Goal: Obtain resource: Download file/media

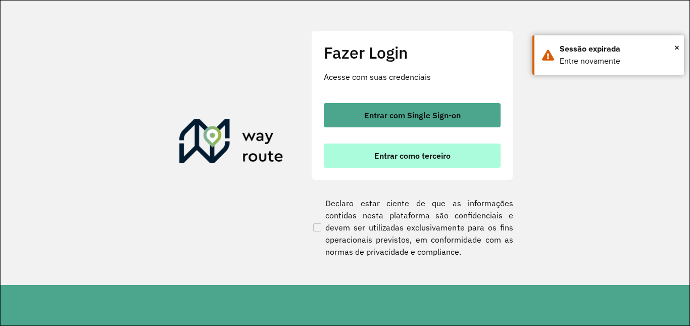
click at [429, 152] on span "Entrar como terceiro" at bounding box center [412, 155] width 76 height 8
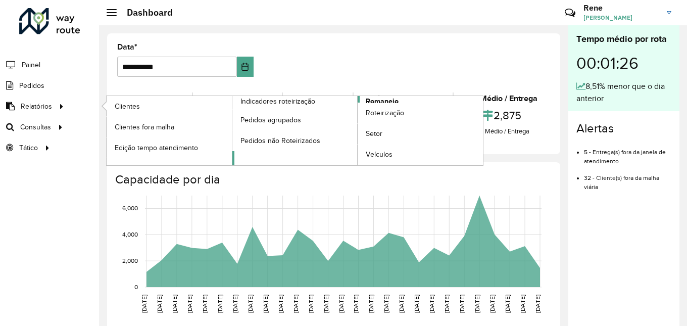
click at [369, 101] on span "Romaneio" at bounding box center [382, 101] width 33 height 11
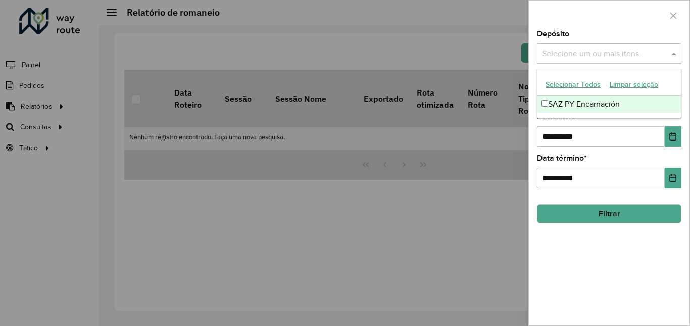
click at [638, 57] on input "text" at bounding box center [603, 54] width 129 height 12
click at [612, 105] on div "SAZ PY Encarnación" at bounding box center [608, 103] width 143 height 17
click at [581, 239] on div "**********" at bounding box center [609, 177] width 161 height 295
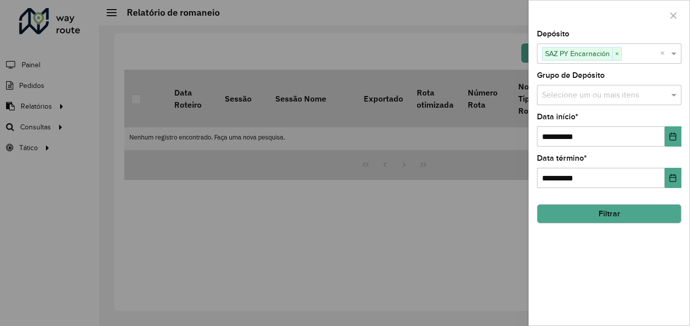
click at [605, 94] on input "text" at bounding box center [603, 95] width 129 height 12
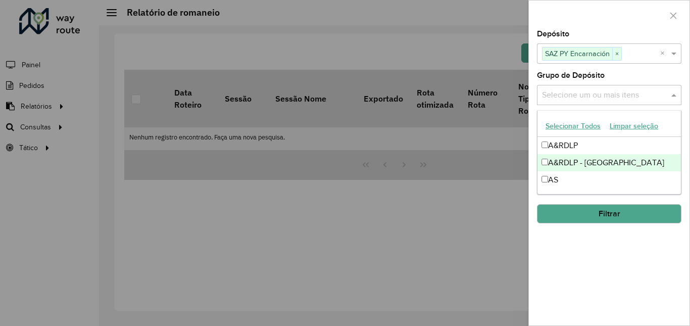
click at [582, 166] on div "A&RDLP - Paraguai" at bounding box center [608, 162] width 143 height 17
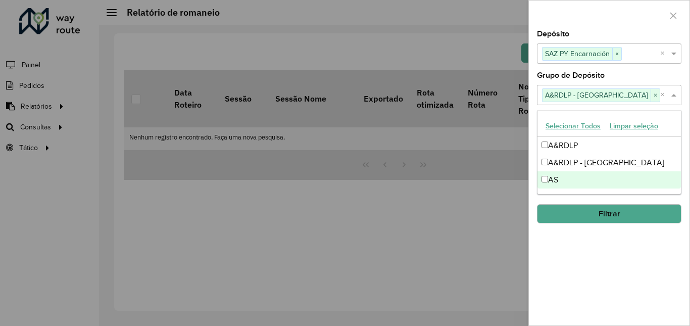
click at [599, 246] on div "**********" at bounding box center [609, 177] width 161 height 295
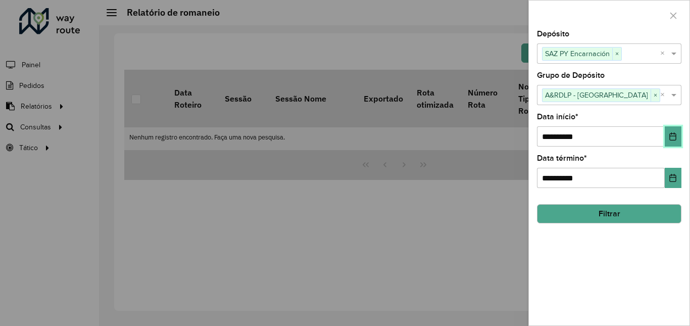
click at [674, 138] on icon "Choose Date" at bounding box center [672, 136] width 8 height 8
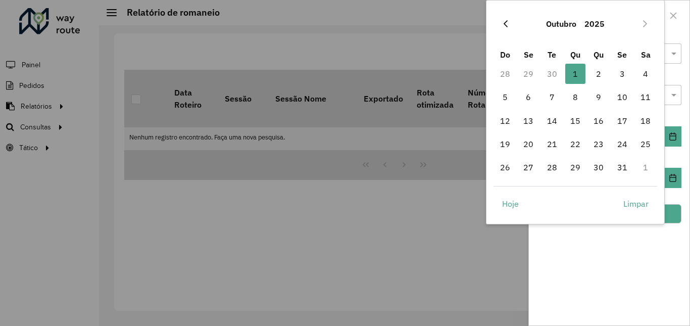
click at [507, 23] on icon "Previous Month" at bounding box center [505, 24] width 8 height 8
click at [647, 142] on span "27" at bounding box center [645, 144] width 20 height 20
type input "**********"
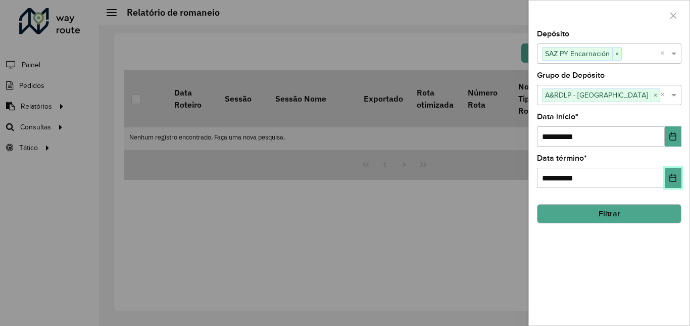
click at [671, 178] on icon "Choose Date" at bounding box center [672, 178] width 8 height 8
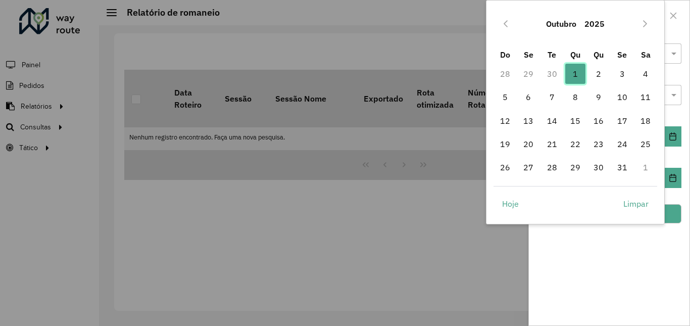
click at [577, 76] on span "1" at bounding box center [575, 74] width 20 height 20
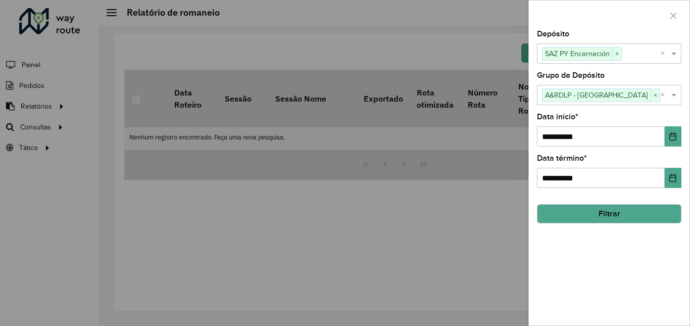
click at [634, 216] on button "Filtrar" at bounding box center [609, 213] width 144 height 19
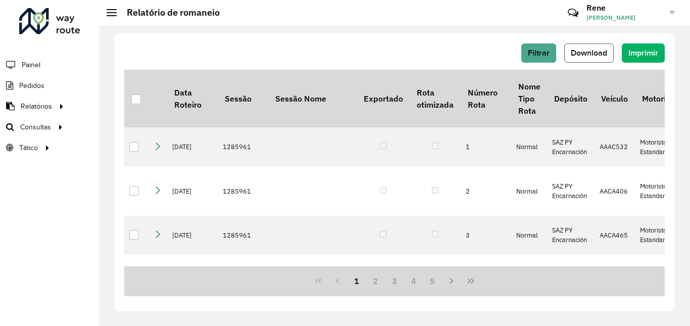
click at [585, 57] on span "Download" at bounding box center [589, 52] width 36 height 9
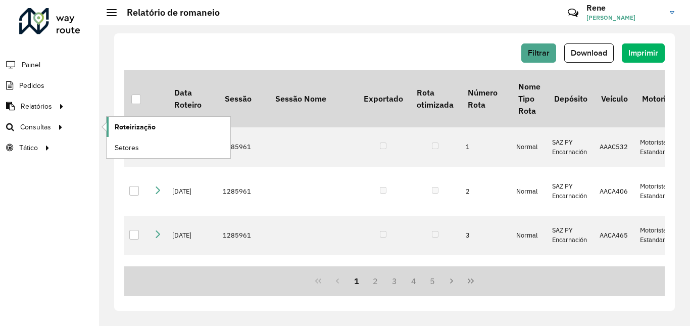
click at [144, 125] on span "Roteirização" at bounding box center [135, 127] width 41 height 11
